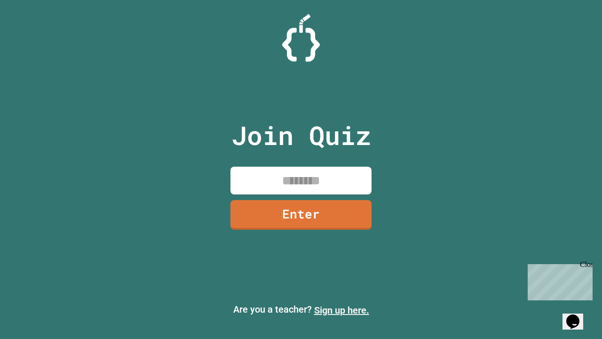
click at [341, 310] on link "Sign up here." at bounding box center [341, 309] width 55 height 11
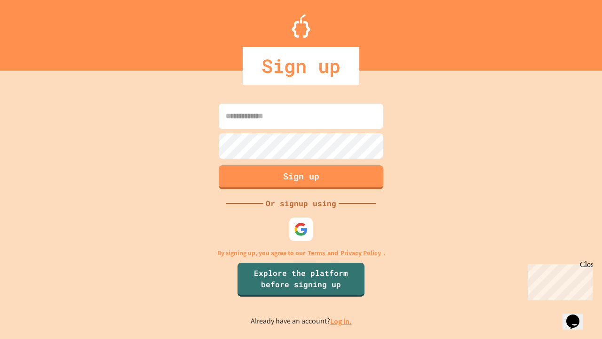
click at [341, 321] on link "Log in." at bounding box center [341, 321] width 22 height 10
